Goal: Transaction & Acquisition: Book appointment/travel/reservation

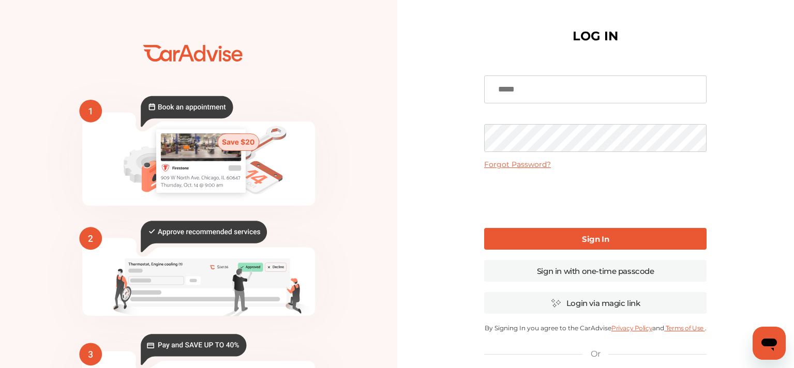
type input "**********"
click at [460, 138] on div "**********" at bounding box center [595, 252] width 397 height 504
click at [440, 167] on div "**********" at bounding box center [595, 252] width 397 height 504
click at [541, 236] on link "Sign In" at bounding box center [595, 239] width 222 height 22
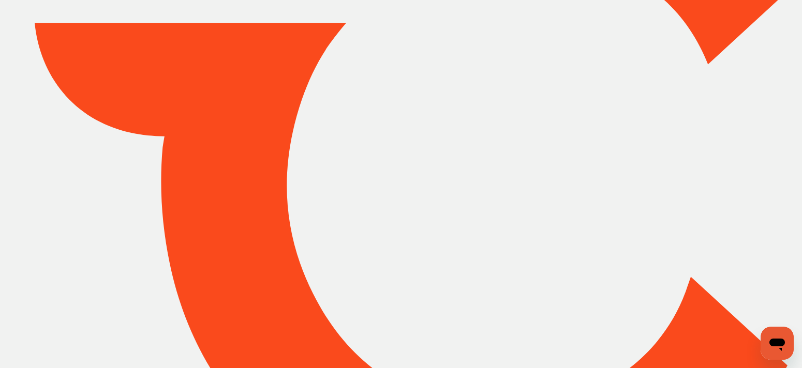
type input "*****"
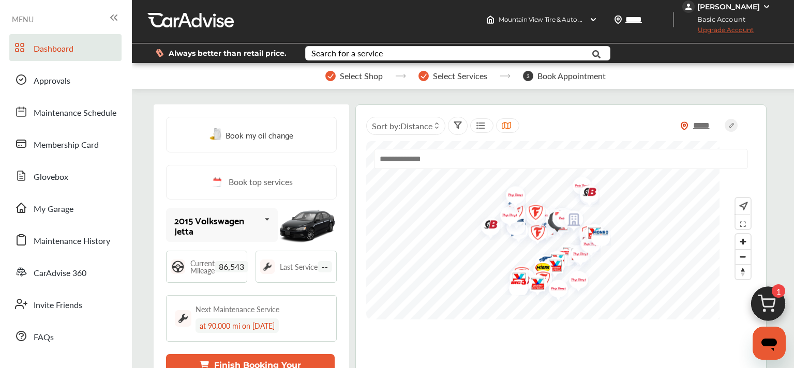
scroll to position [5, 0]
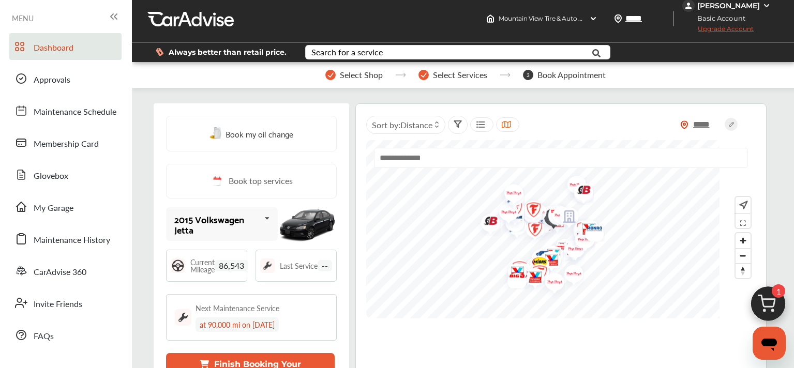
click at [775, 301] on img at bounding box center [768, 307] width 50 height 50
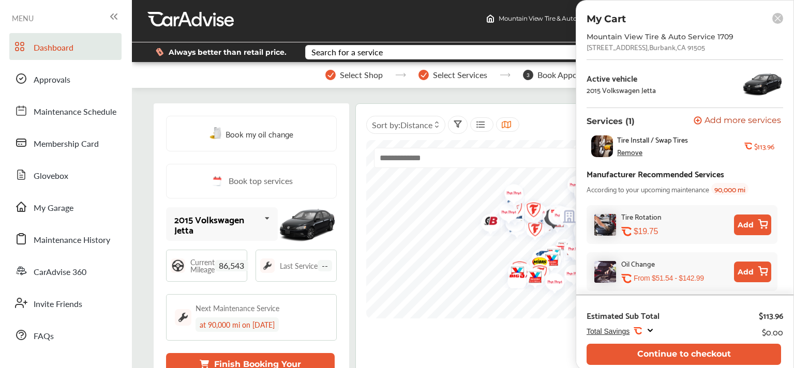
scroll to position [20, 0]
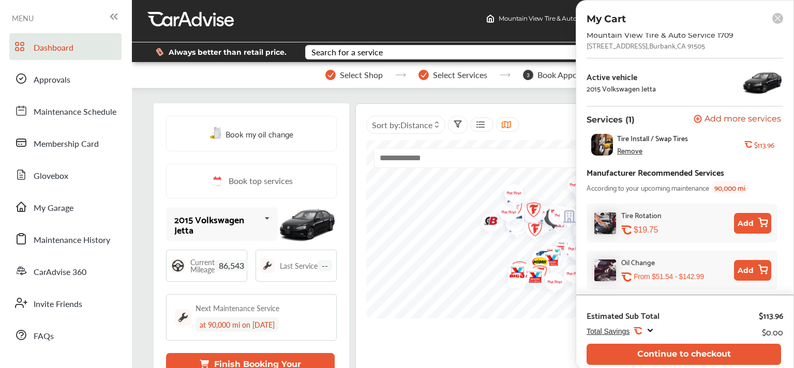
click at [628, 334] on span "Total Savings" at bounding box center [608, 331] width 43 height 8
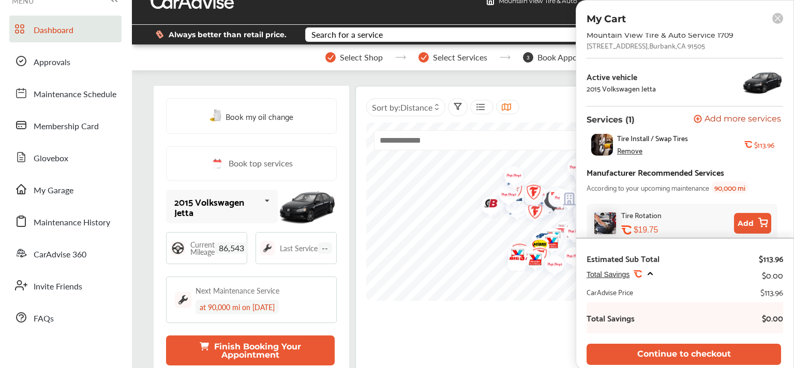
scroll to position [23, 0]
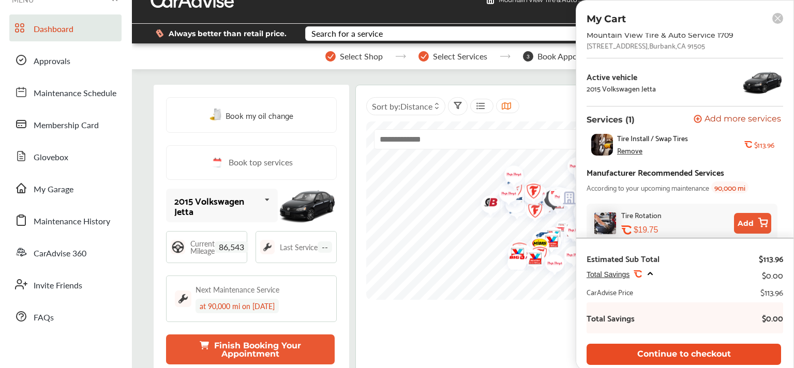
click at [693, 358] on button "Continue to checkout" at bounding box center [684, 354] width 194 height 21
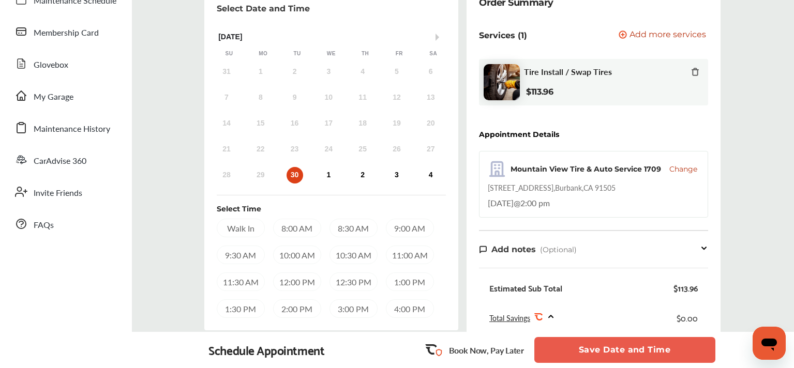
scroll to position [115, 0]
click at [778, 339] on icon "Open messaging window" at bounding box center [769, 343] width 19 height 19
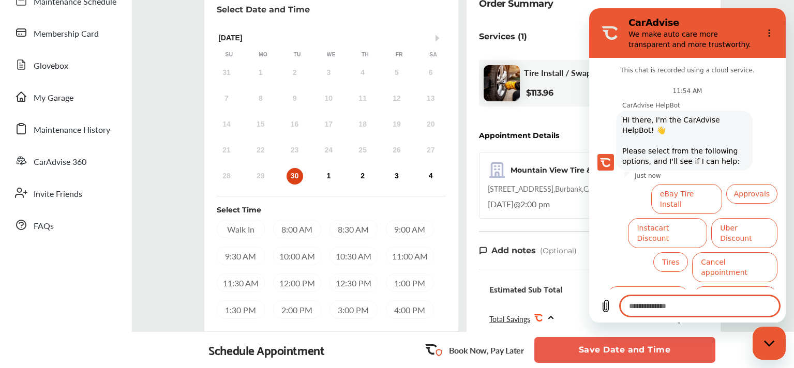
scroll to position [36, 0]
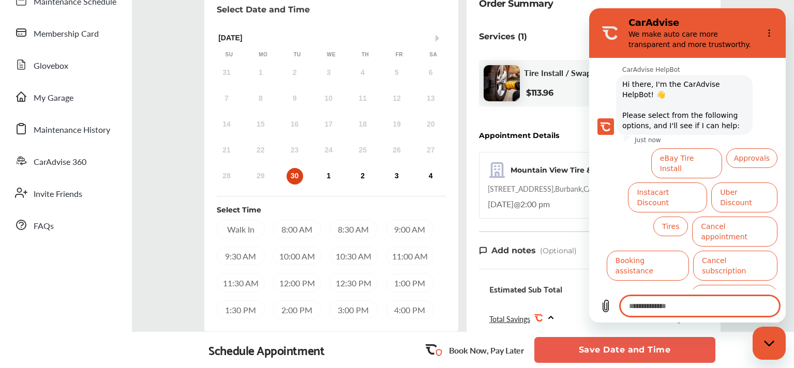
click at [538, 52] on div "Services (1) Add a service Add more services Tire Install / Swap Tires $113.96" at bounding box center [593, 71] width 229 height 96
click at [542, 51] on div "Services (1) Add a service Add more services Tire Install / Swap Tires $113.96" at bounding box center [593, 71] width 229 height 96
click at [772, 34] on icon "Options menu" at bounding box center [769, 33] width 8 height 8
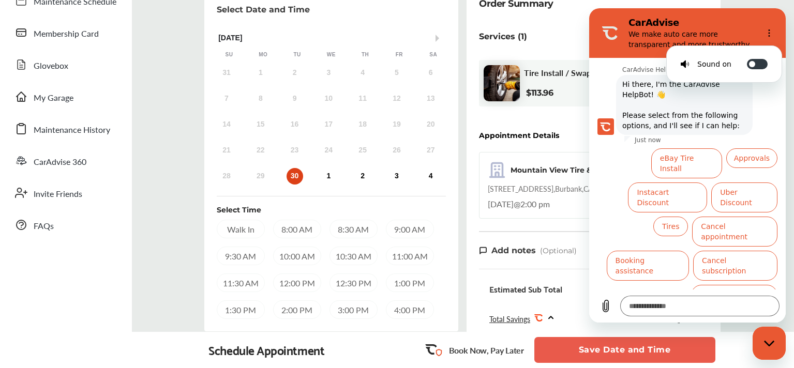
click at [544, 39] on div "Services (1) Add a service Add more services" at bounding box center [593, 36] width 229 height 26
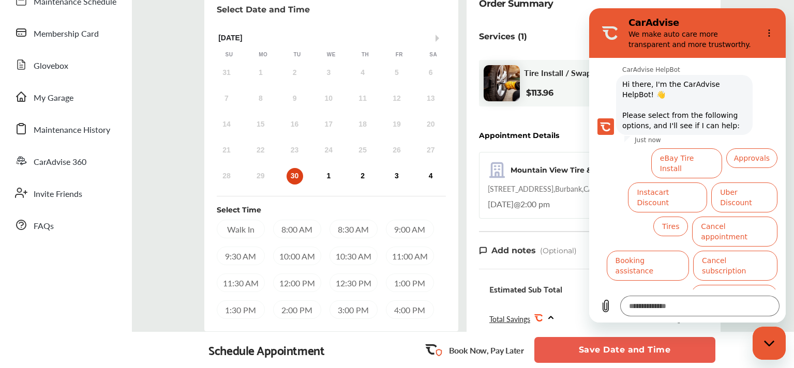
click at [466, 57] on div "Order Summary Services (1) Add a service Add more services Tire Install / Swap …" at bounding box center [593, 249] width 262 height 531
click at [467, 57] on div "Order Summary Services (1) Add a service Add more services Tire Install / Swap …" at bounding box center [594, 245] width 254 height 522
click at [759, 344] on div "Close messaging window" at bounding box center [769, 343] width 31 height 31
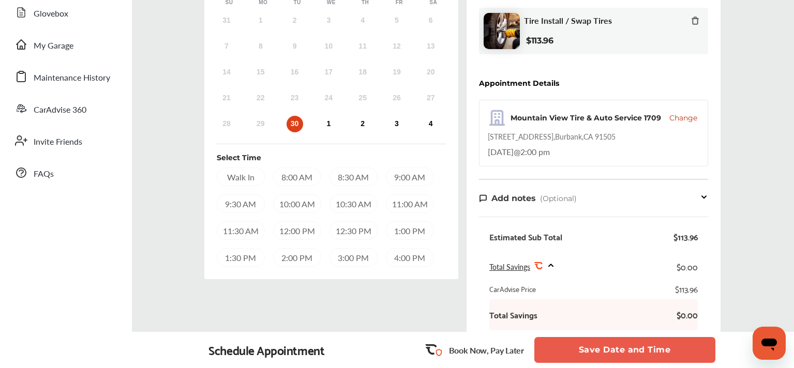
scroll to position [125, 0]
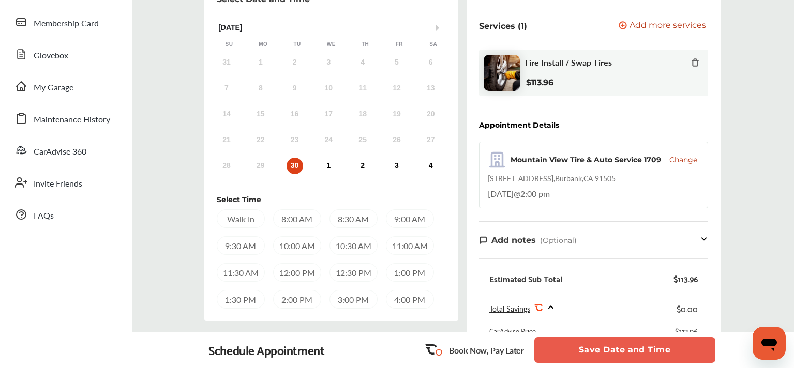
type textarea "*"
